Goal: Information Seeking & Learning: Learn about a topic

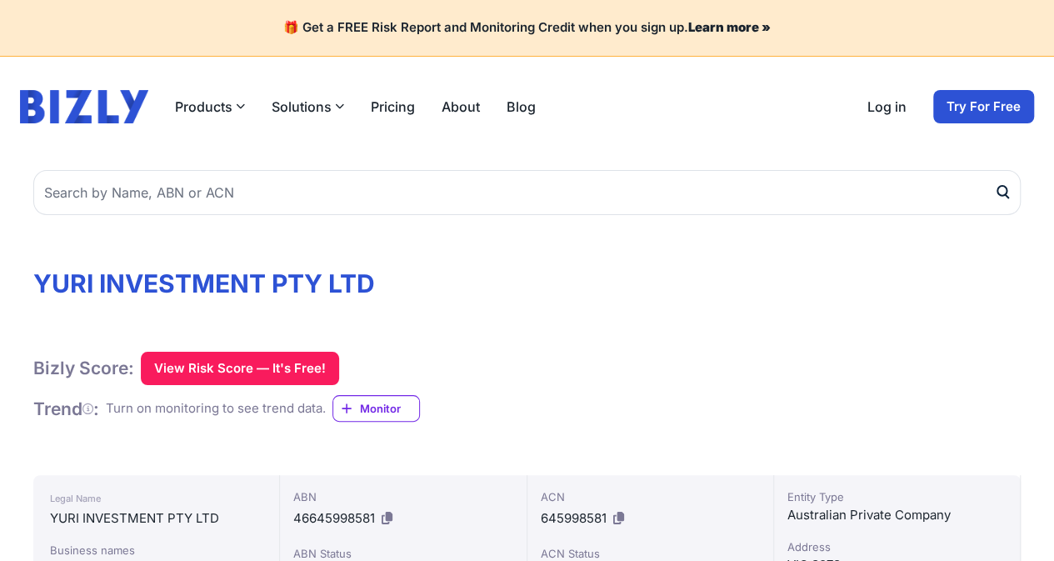
click at [968, 284] on h1 "YURI INVESTMENT PTY LTD" at bounding box center [527, 283] width 988 height 30
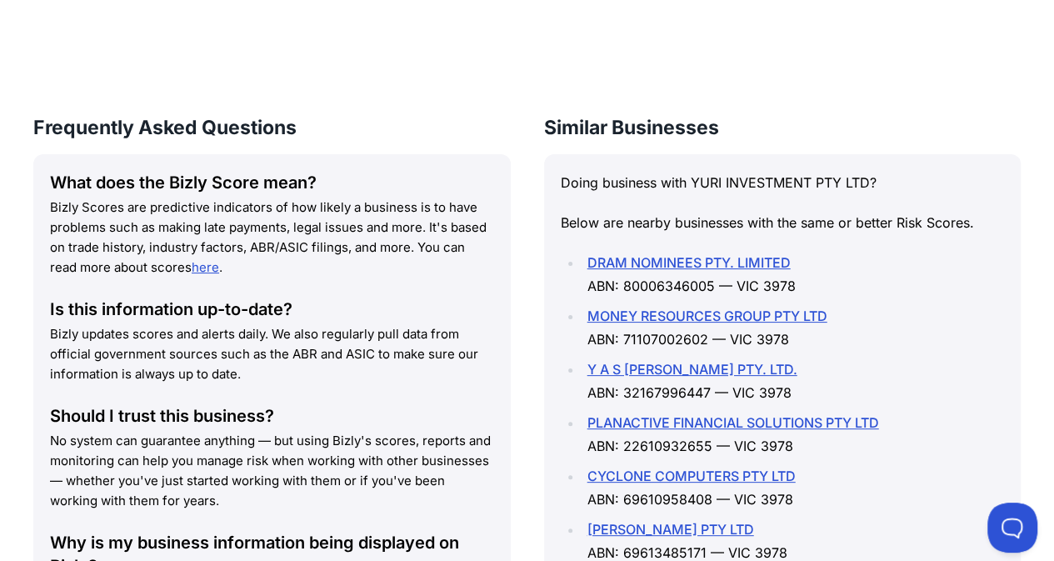
scroll to position [2553, 0]
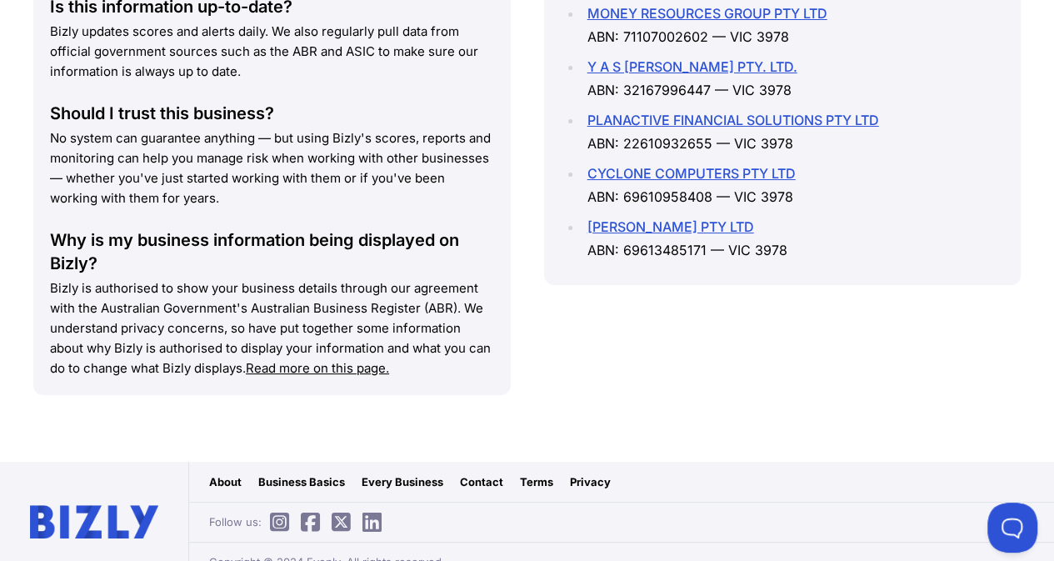
click at [401, 473] on link "Every Business" at bounding box center [403, 481] width 82 height 17
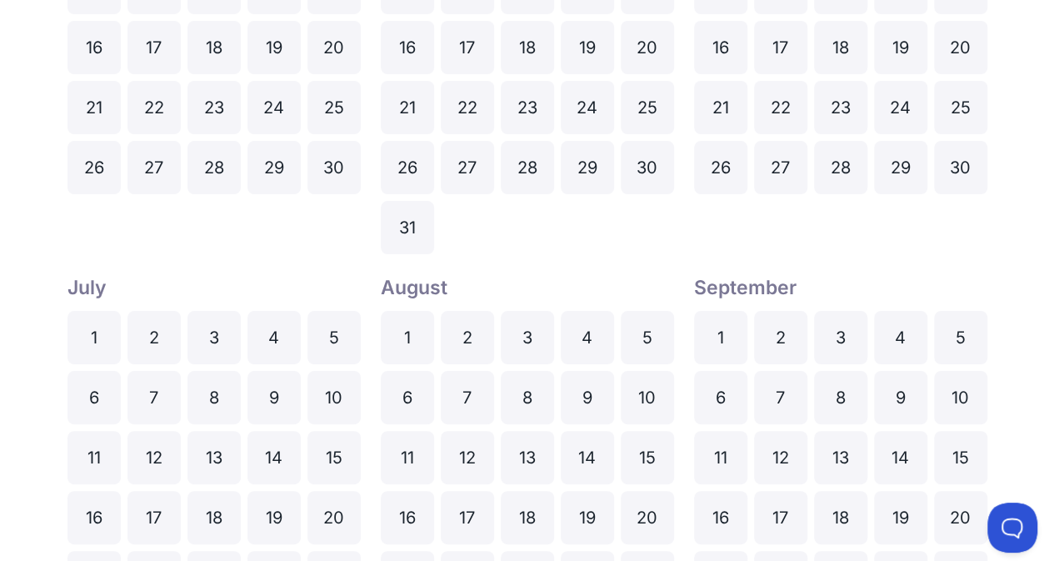
scroll to position [812, 0]
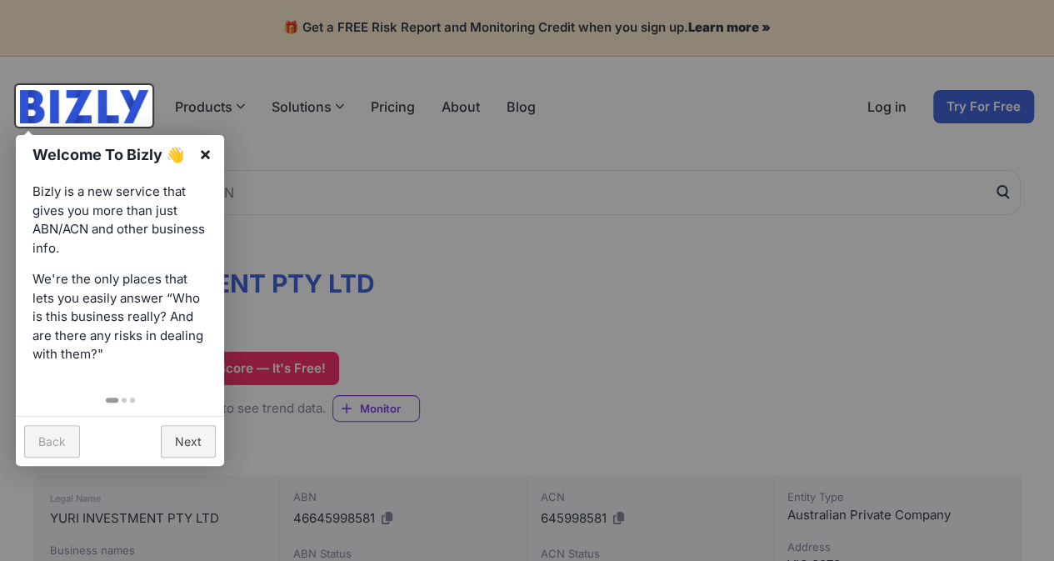
click at [205, 149] on link "×" at bounding box center [206, 154] width 38 height 38
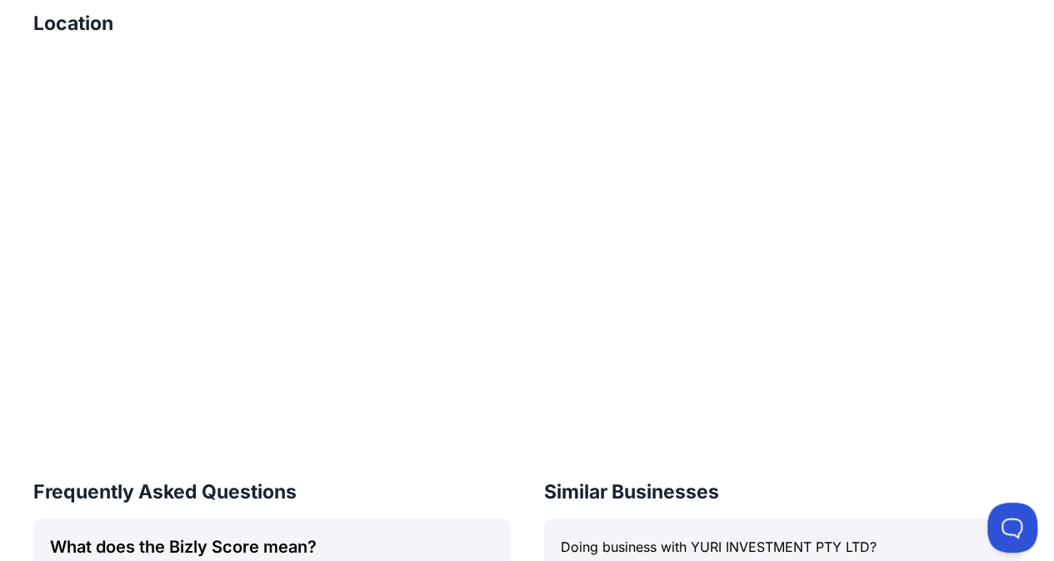
scroll to position [1803, 0]
